Goal: Information Seeking & Learning: Learn about a topic

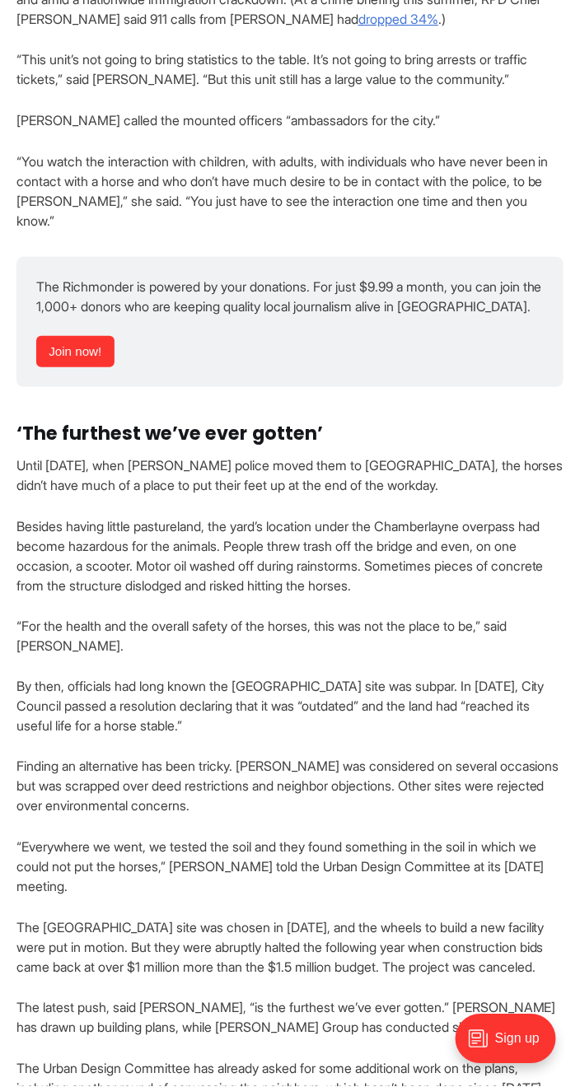
scroll to position [4148, 0]
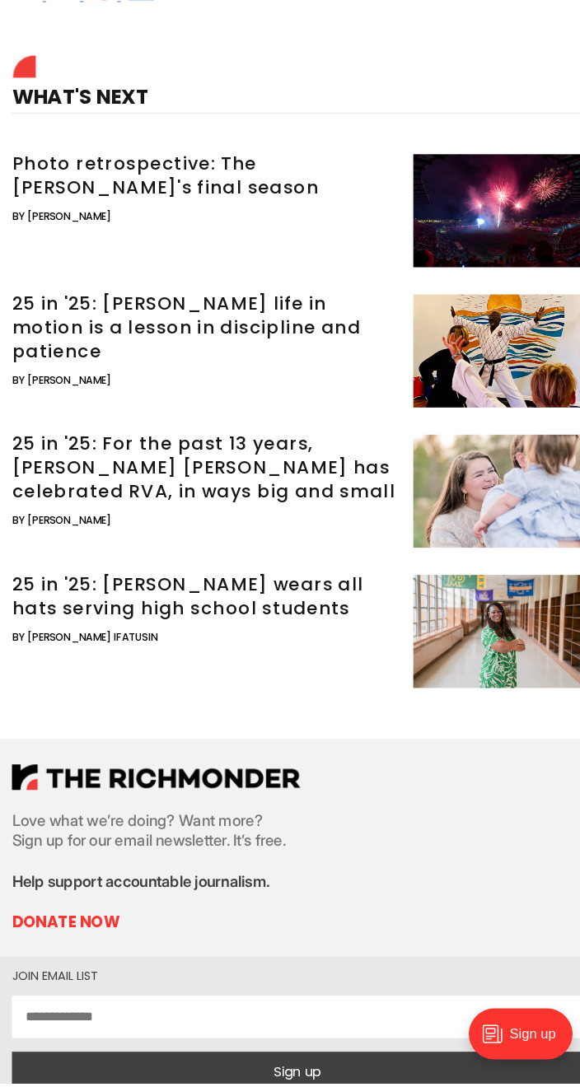
scroll to position [5537, 0]
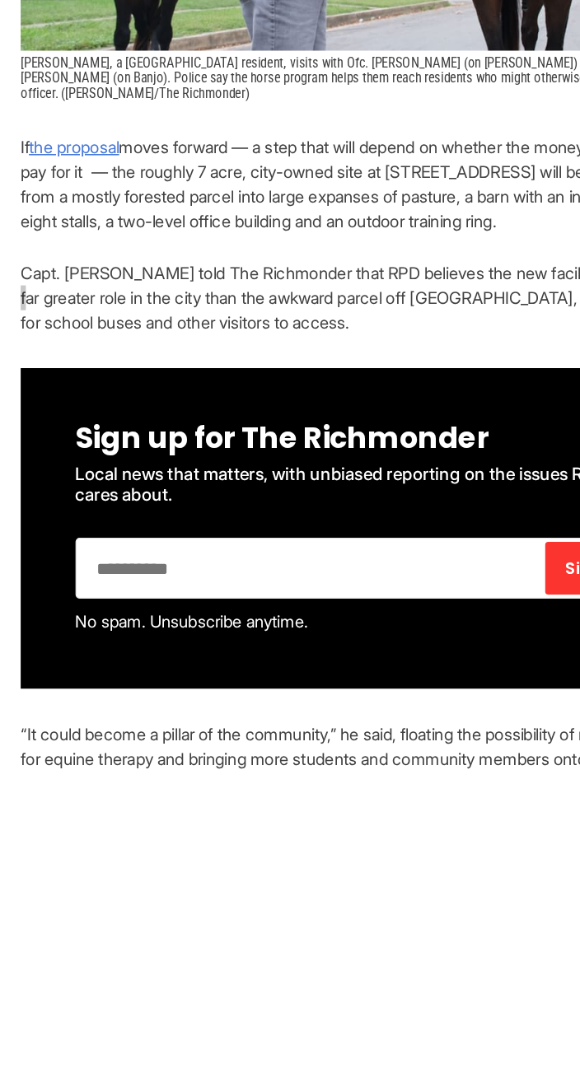
scroll to position [1327, 0]
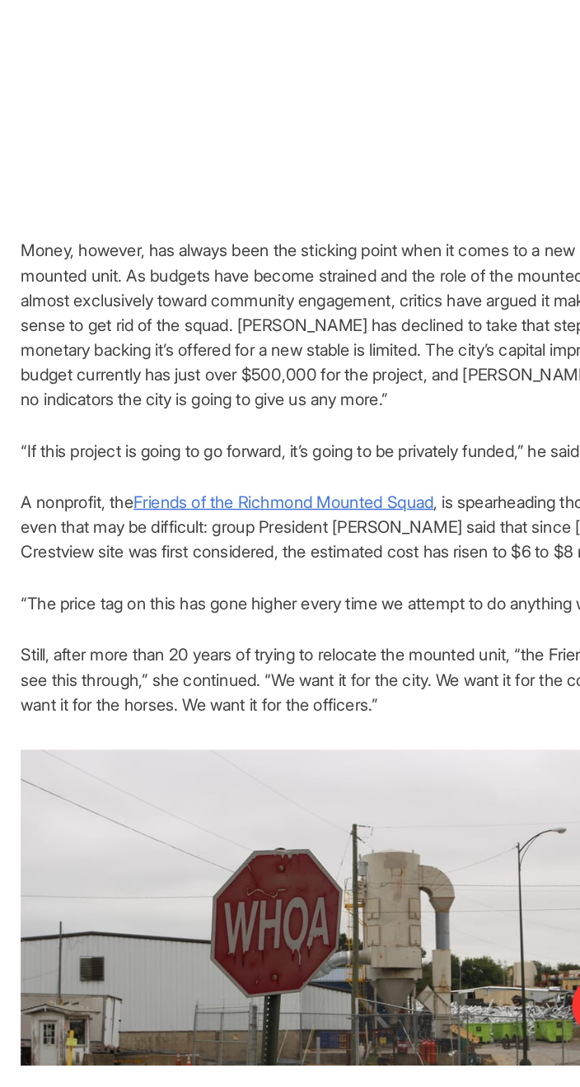
scroll to position [2052, 0]
